Goal: Task Accomplishment & Management: Manage account settings

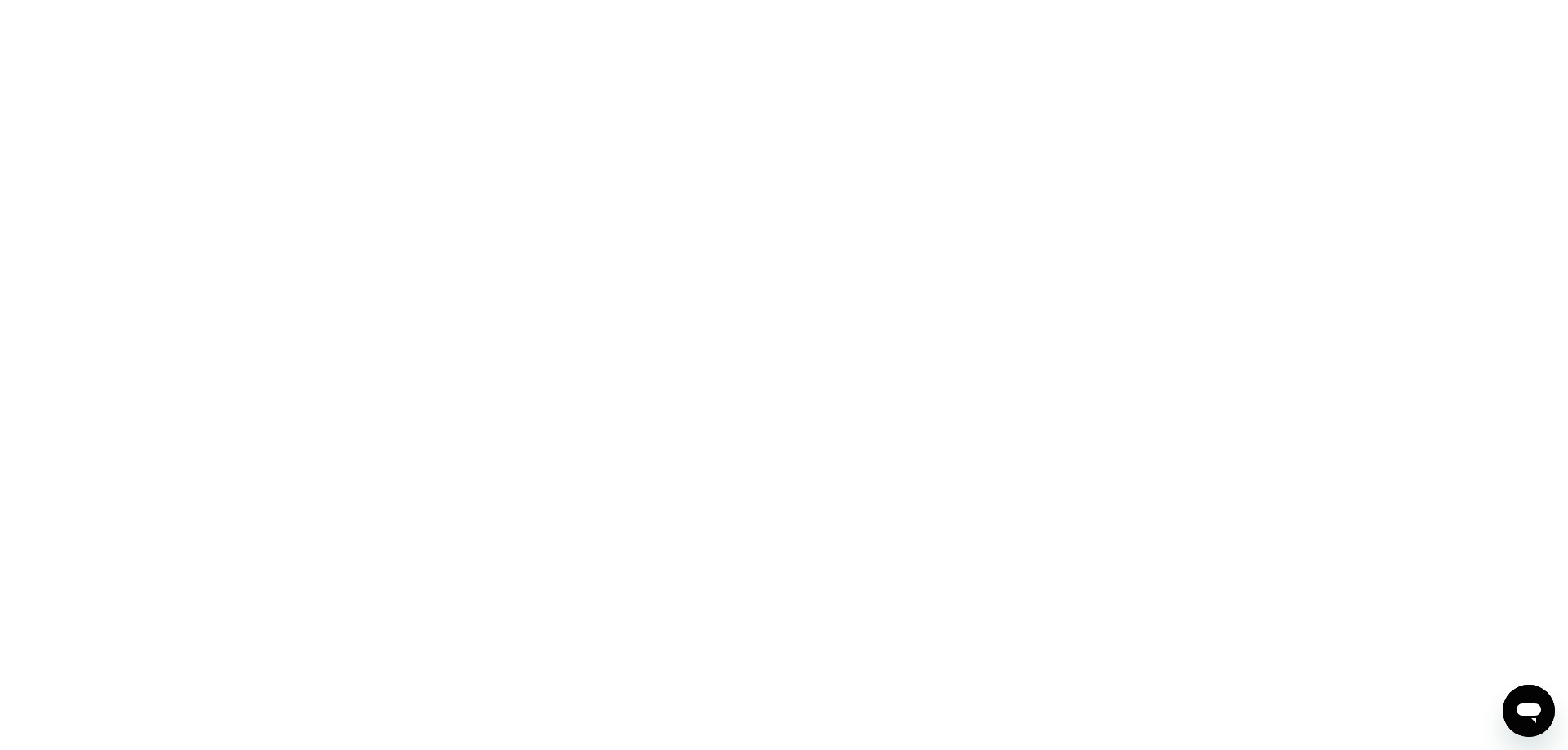
click at [420, 369] on div at bounding box center [784, 375] width 1568 height 750
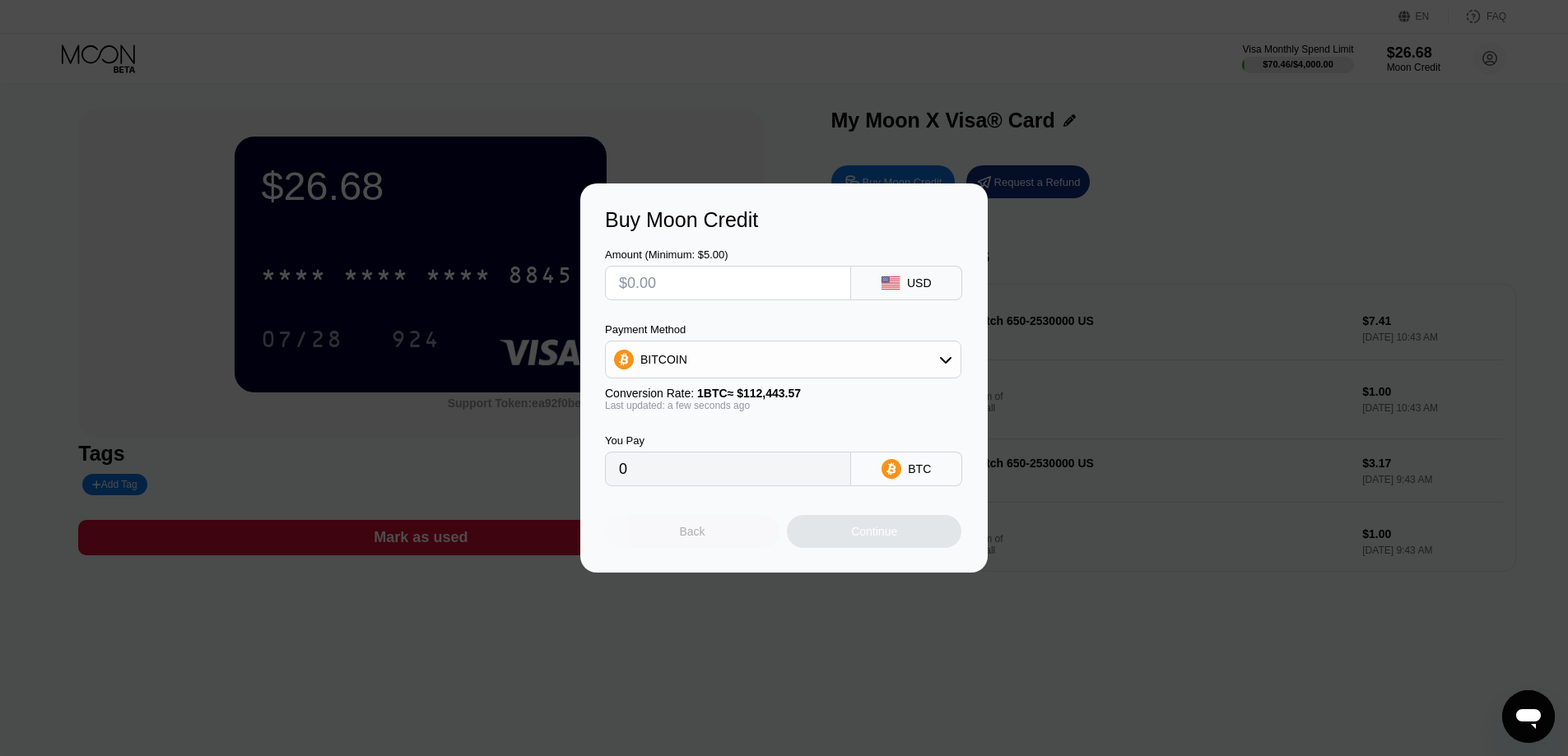
click at [694, 536] on div "Back" at bounding box center [693, 532] width 25 height 13
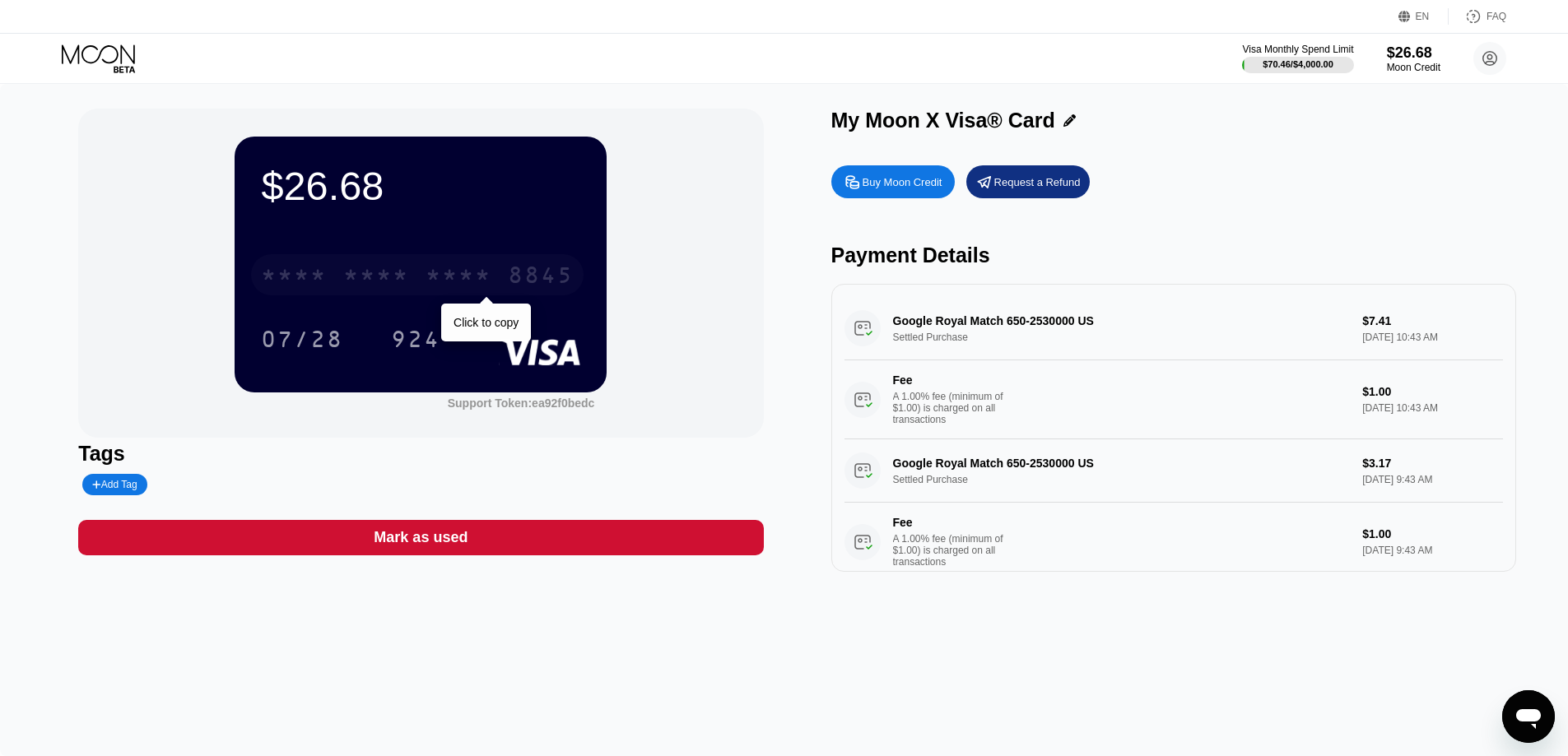
click at [434, 281] on div "* * * *" at bounding box center [458, 277] width 65 height 26
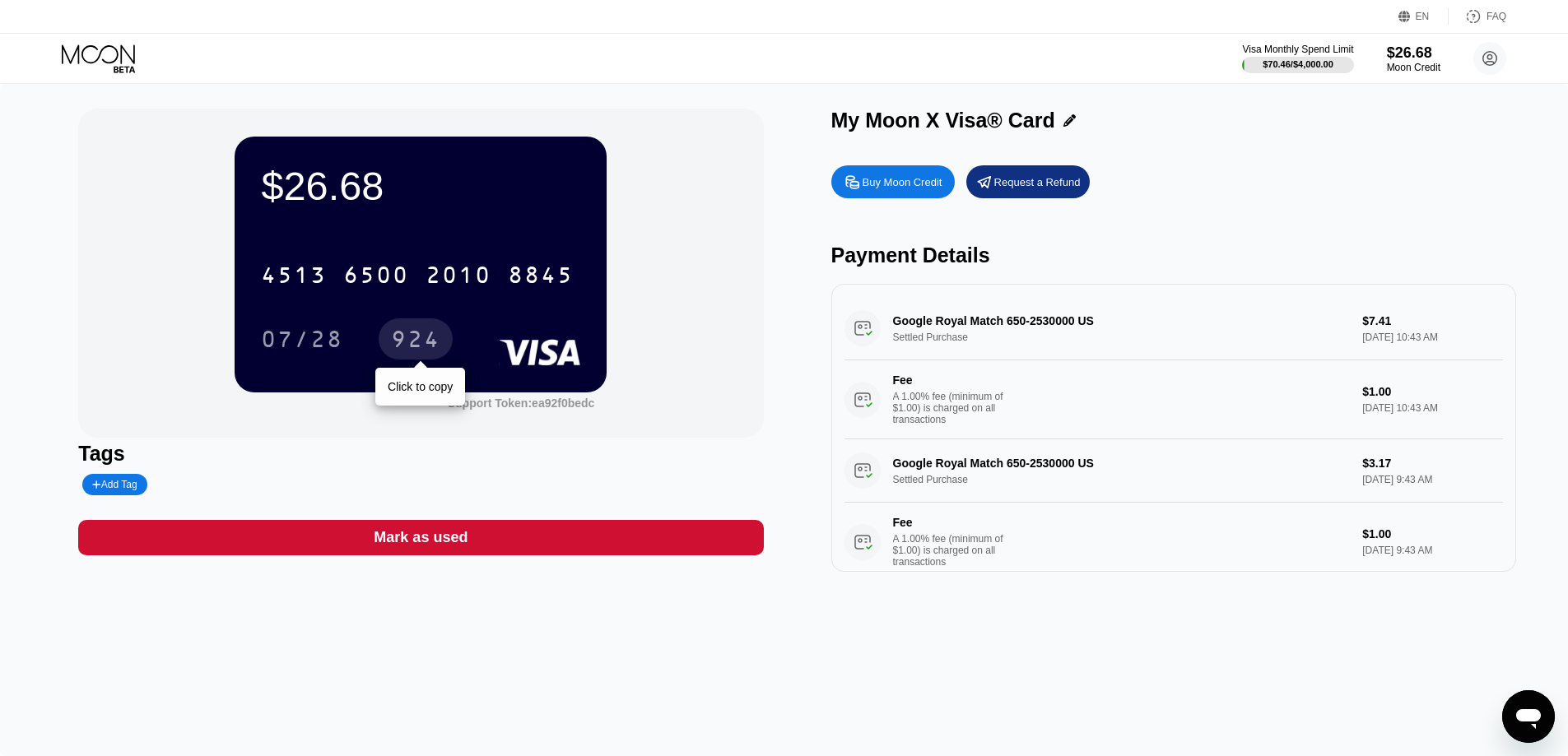
click at [421, 341] on div "924" at bounding box center [415, 341] width 49 height 26
click at [1298, 164] on div "Buy Moon Credit Request a Refund Payment Details Google Royal Match 650-2530000…" at bounding box center [1174, 364] width 684 height 414
click at [104, 60] on icon at bounding box center [98, 54] width 74 height 19
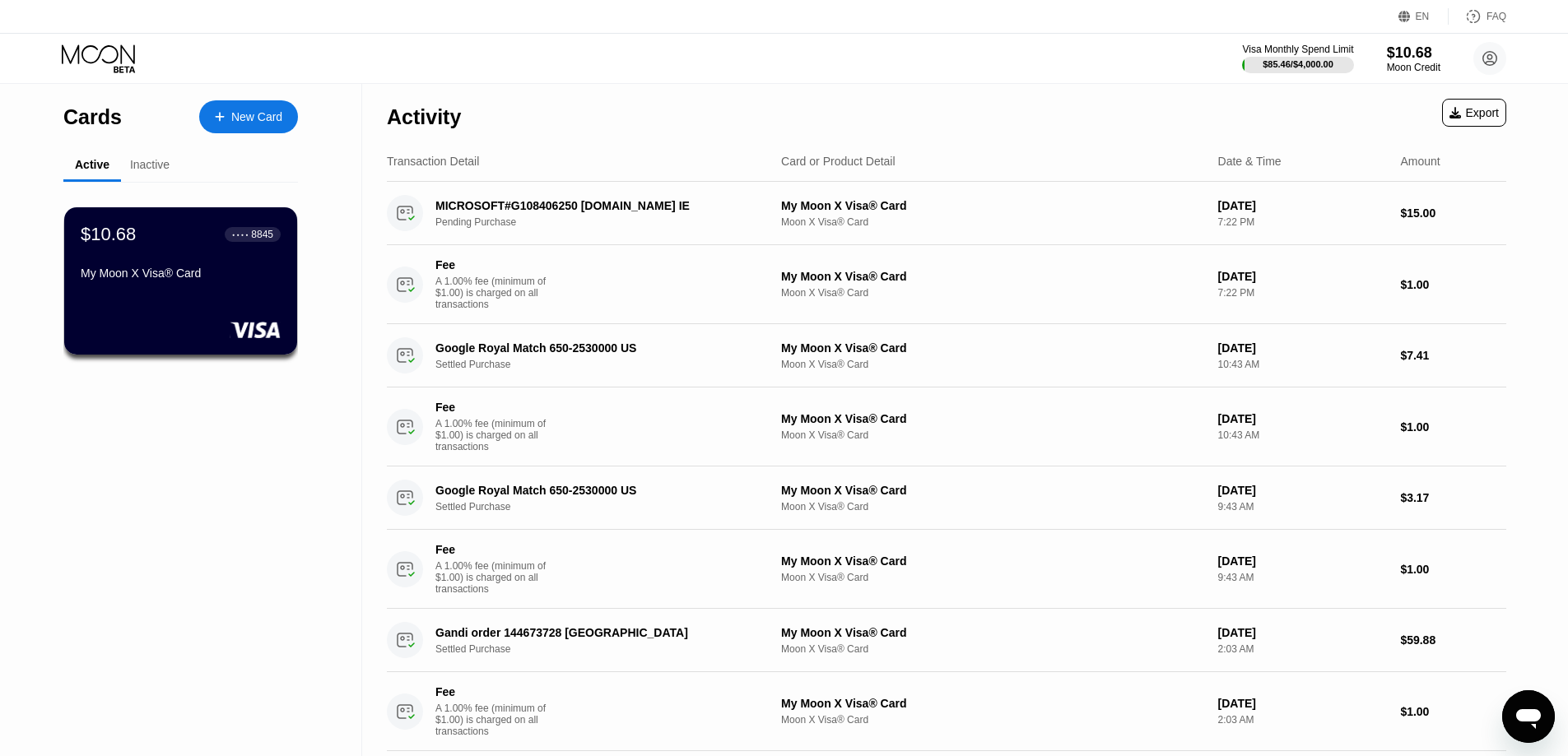
click at [702, 46] on div "Visa Monthly Spend Limit $85.46 / $4,000.00 $10.68 Moon Credit [PERSON_NAME] [E…" at bounding box center [784, 58] width 1568 height 49
